Goal: Information Seeking & Learning: Learn about a topic

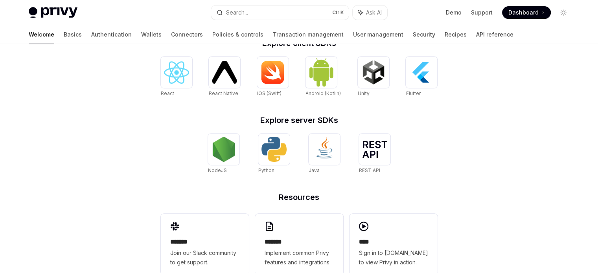
scroll to position [352, 0]
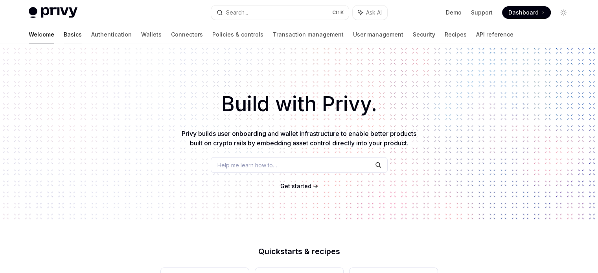
click at [64, 32] on link "Basics" at bounding box center [73, 34] width 18 height 19
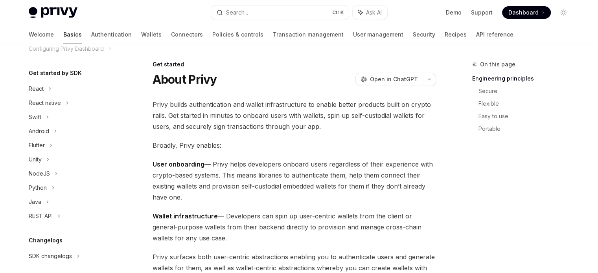
scroll to position [72, 0]
click at [48, 187] on div "Python" at bounding box center [72, 187] width 101 height 14
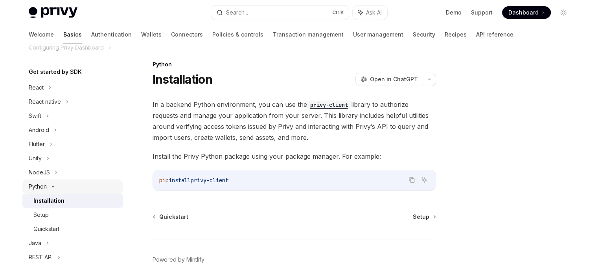
type textarea "*"
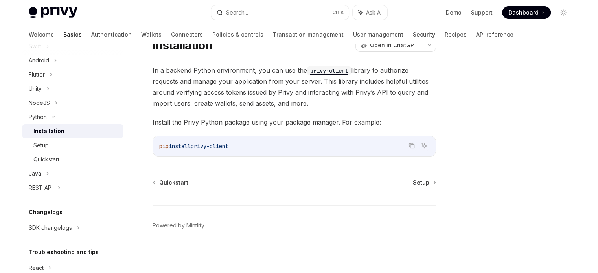
scroll to position [187, 0]
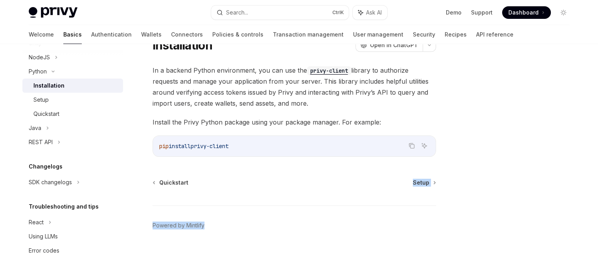
drag, startPoint x: 287, startPoint y: 164, endPoint x: 426, endPoint y: 292, distance: 188.7
click at [426, 239] on html "Privy Docs home page Search... Ctrl K Ask AI Demo Support Dashboard Dashboard S…" at bounding box center [299, 102] width 598 height 273
